Goal: Information Seeking & Learning: Check status

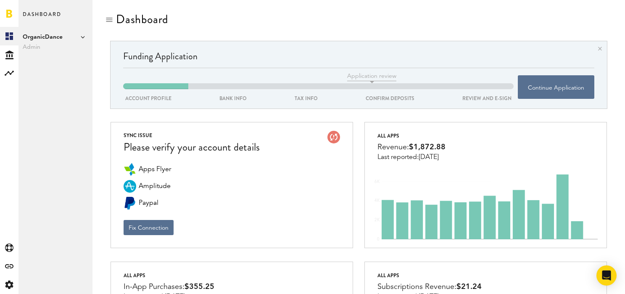
click at [52, 41] on span "OrganicDance" at bounding box center [56, 37] width 66 height 10
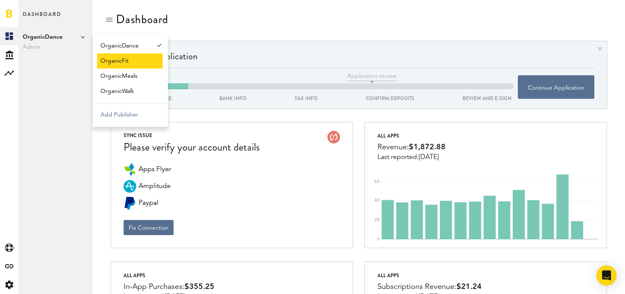
click at [130, 58] on link "OrganicFit" at bounding box center [130, 60] width 66 height 15
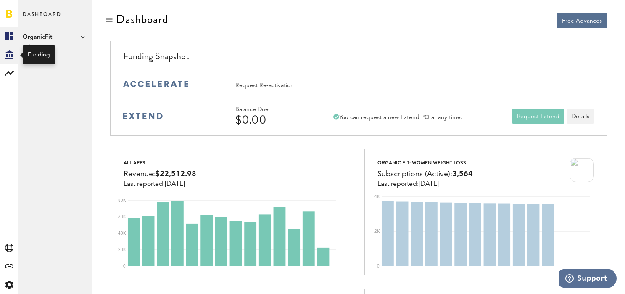
click at [12, 56] on icon at bounding box center [9, 54] width 8 height 9
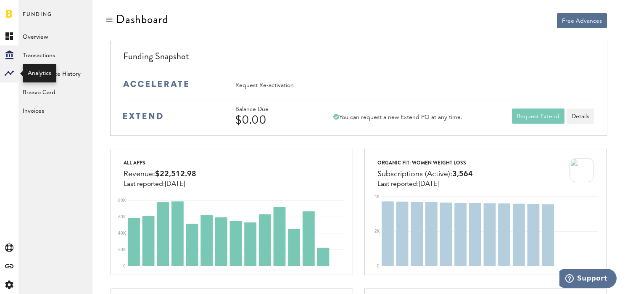
click at [11, 78] on div at bounding box center [9, 73] width 18 height 18
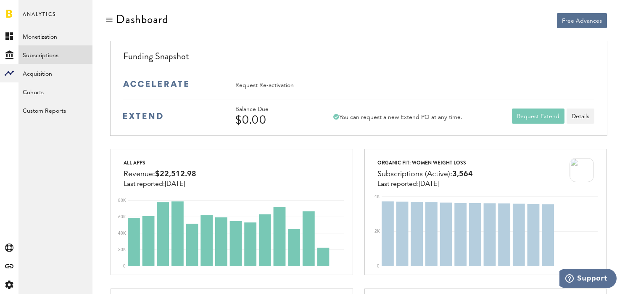
click at [45, 55] on link "Subscriptions" at bounding box center [55, 54] width 74 height 18
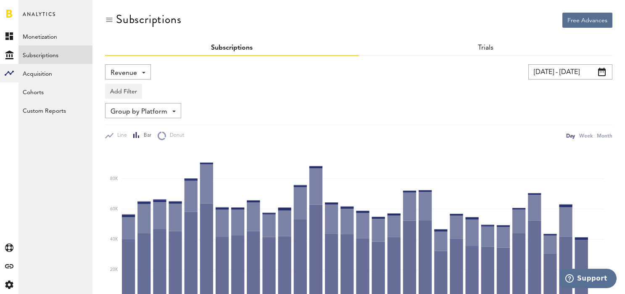
click at [359, 112] on div "Group by Platform Group by Platform Group by App Group by Subscription Group by…" at bounding box center [358, 110] width 507 height 15
click at [558, 72] on input "[DATE] - [DATE]" at bounding box center [570, 71] width 84 height 15
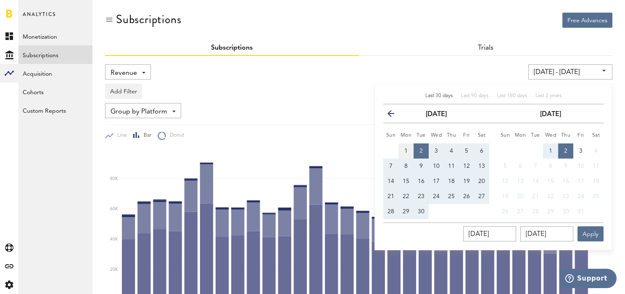
click at [407, 150] on span "1" at bounding box center [405, 151] width 3 height 6
type input "[DATE] - [DATE]"
type input "[DATE]"
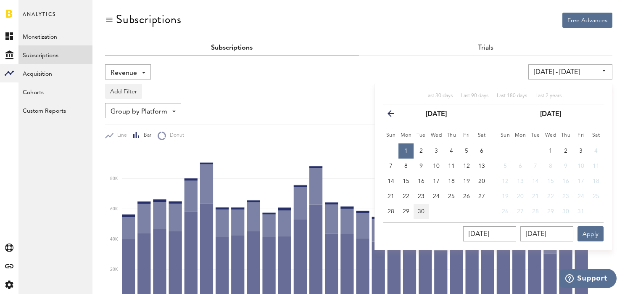
click at [424, 209] on button "30" at bounding box center [420, 211] width 15 height 15
type input "[DATE] - [DATE]"
type input "[DATE]"
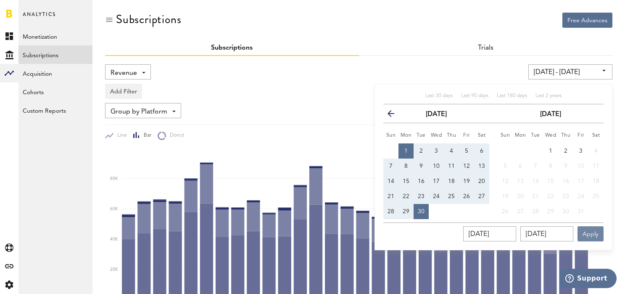
click at [581, 227] on button "Apply" at bounding box center [590, 233] width 26 height 15
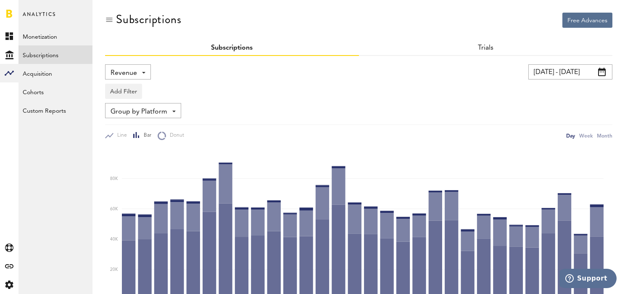
click at [378, 87] on div "Add Filter Platforms Apps Subscriptions Subscription durations Countries" at bounding box center [358, 88] width 507 height 19
click at [140, 77] on div "Revenue Revenue MRR Actives Trial Status Billing Retries New Subscriptions Rene…" at bounding box center [128, 71] width 46 height 15
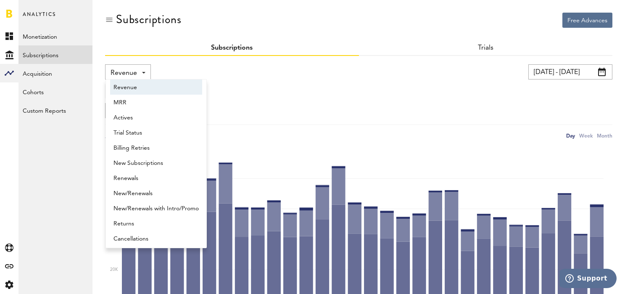
click at [282, 104] on div "Group by Platform Group by Platform Group by App Group by Subscription Group by…" at bounding box center [358, 110] width 507 height 15
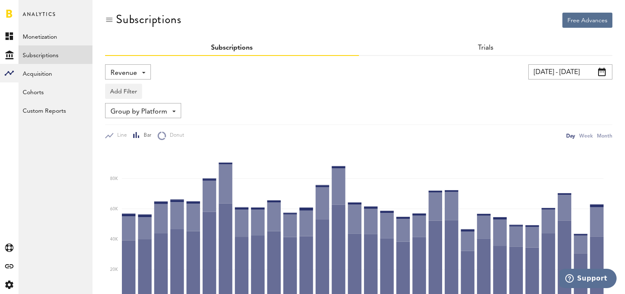
click at [118, 65] on div "Revenue Revenue MRR Actives Trial Status Billing Retries New Subscriptions Rene…" at bounding box center [128, 71] width 46 height 15
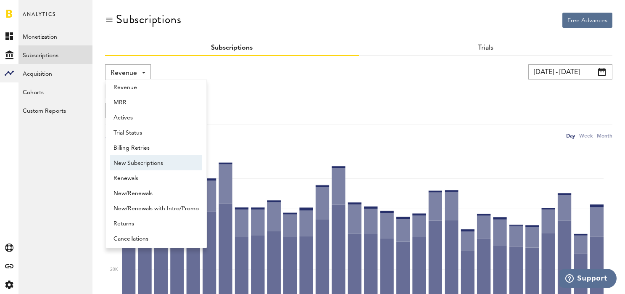
click at [141, 163] on span "New Subscriptions" at bounding box center [155, 163] width 85 height 14
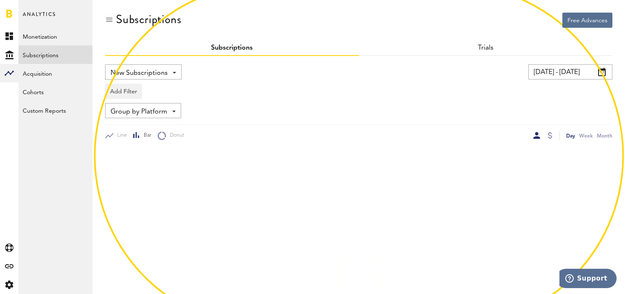
click at [282, 71] on div "New Subscriptions Revenue MRR Actives Trial Status Billing Retries New Subscrip…" at bounding box center [230, 71] width 250 height 15
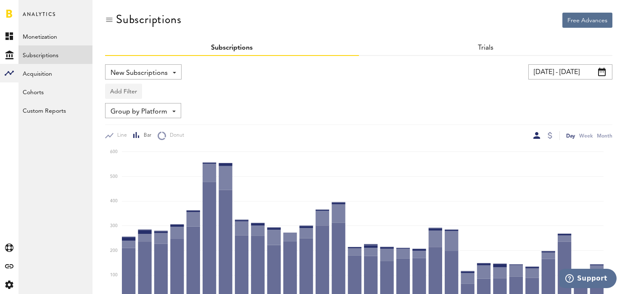
click at [129, 89] on button "Add Filter" at bounding box center [123, 91] width 37 height 15
click at [231, 92] on div "Add Filter Platforms Apps Subscriptions Subscription durations Countries" at bounding box center [358, 88] width 507 height 19
click at [561, 72] on input "[DATE] - [DATE]" at bounding box center [570, 71] width 84 height 15
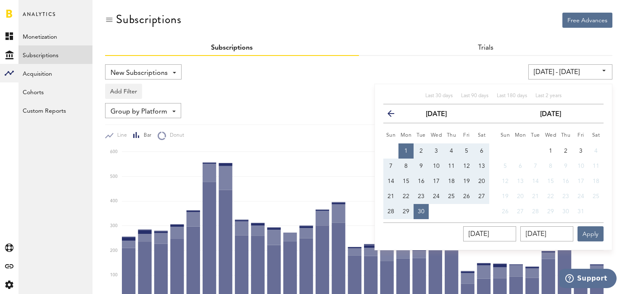
click at [394, 115] on icon "button" at bounding box center [394, 115] width 0 height 0
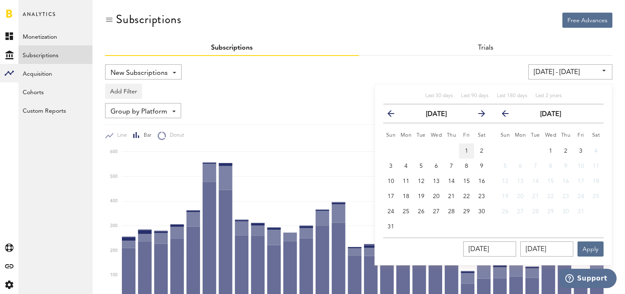
click at [472, 149] on button "1" at bounding box center [466, 150] width 15 height 15
type input "[DATE] - [DATE]"
type input "[DATE]"
click at [389, 224] on span "31" at bounding box center [390, 226] width 7 height 6
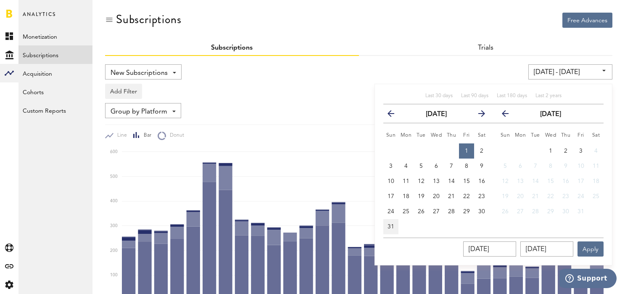
type input "[DATE] - [DATE]"
type input "[DATE]"
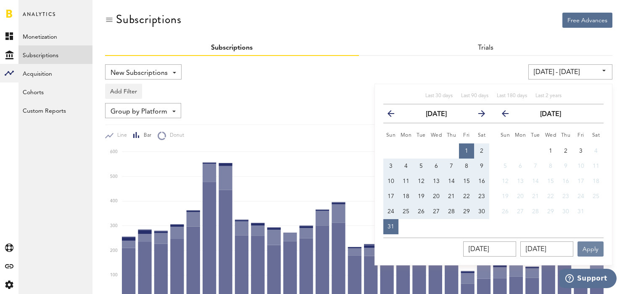
click at [595, 247] on button "Apply" at bounding box center [590, 248] width 26 height 15
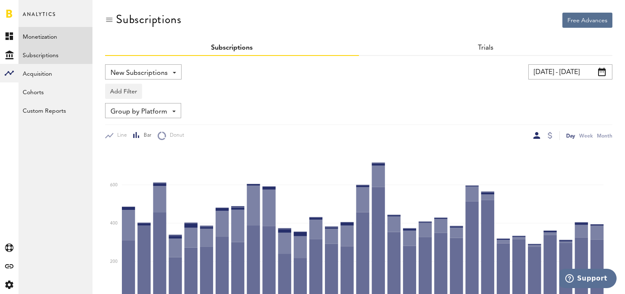
click at [40, 34] on link "Monetization" at bounding box center [55, 36] width 74 height 18
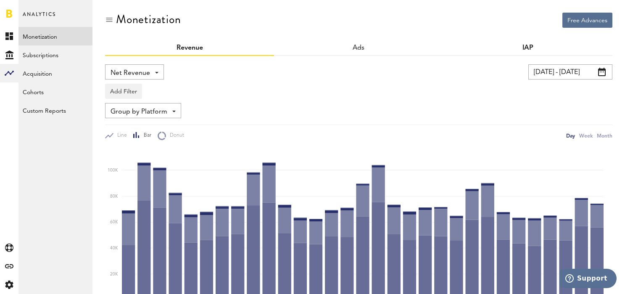
click at [528, 48] on link "IAP" at bounding box center [527, 48] width 11 height 7
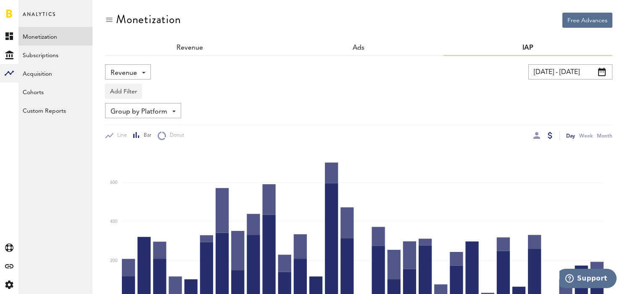
click at [133, 69] on span "Revenue" at bounding box center [123, 73] width 26 height 14
click at [223, 80] on div "Add Filter Platforms Apps" at bounding box center [358, 88] width 507 height 19
click at [533, 135] on div at bounding box center [536, 135] width 7 height 7
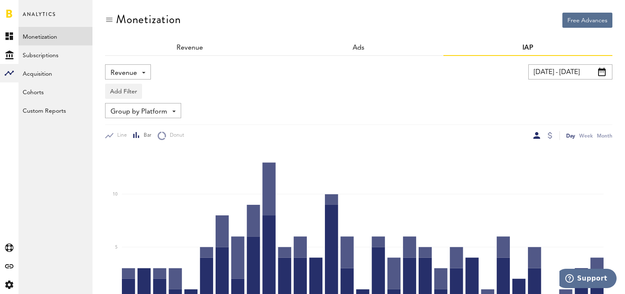
click at [586, 74] on input "[DATE] - [DATE]" at bounding box center [570, 71] width 84 height 15
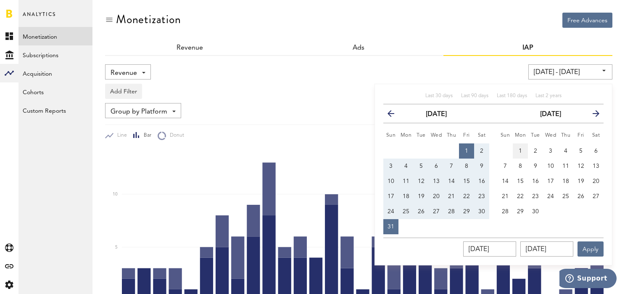
click at [519, 152] on span "1" at bounding box center [519, 151] width 3 height 6
type input "[DATE] - [DATE]"
type input "[DATE]"
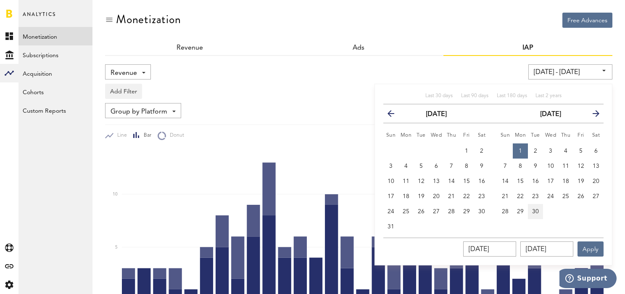
click at [535, 213] on span "30" at bounding box center [535, 211] width 7 height 6
type input "[DATE] - [DATE]"
type input "[DATE]"
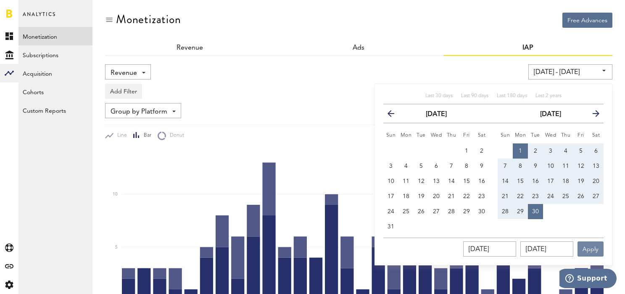
click at [588, 250] on button "Apply" at bounding box center [590, 248] width 26 height 15
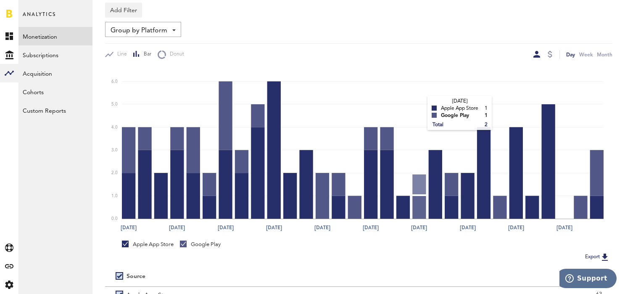
scroll to position [150, 0]
